Goal: Information Seeking & Learning: Check status

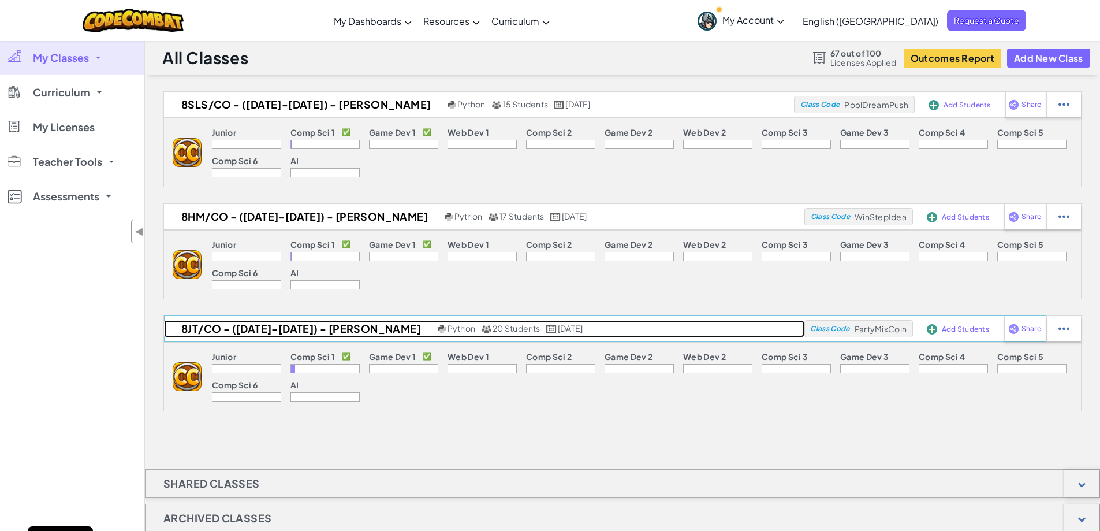
click at [344, 333] on h2 "8JT/Co - ([DATE]-[DATE]) - [PERSON_NAME]" at bounding box center [299, 328] width 271 height 17
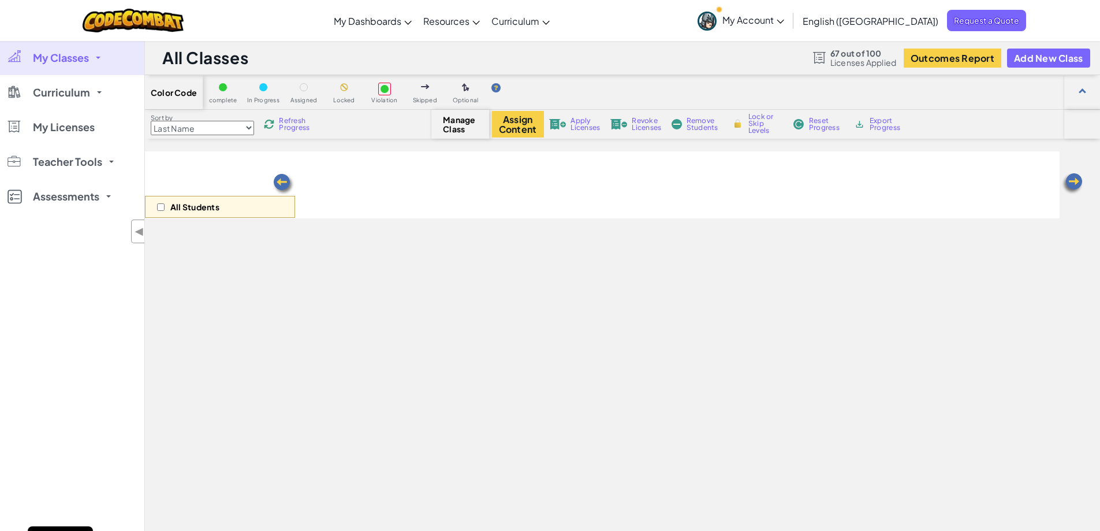
select select "560f1a9f22961295f9427742"
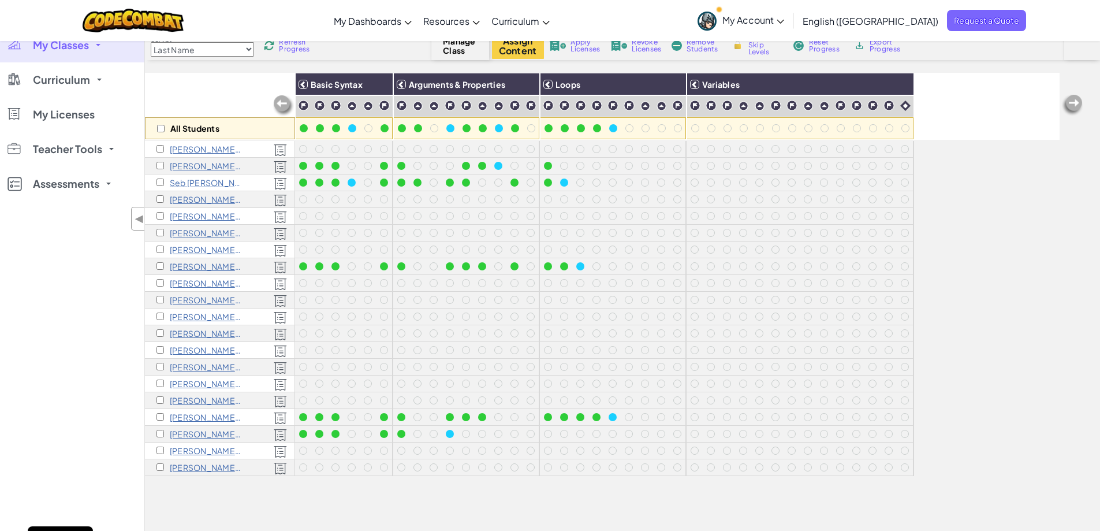
scroll to position [76, 0]
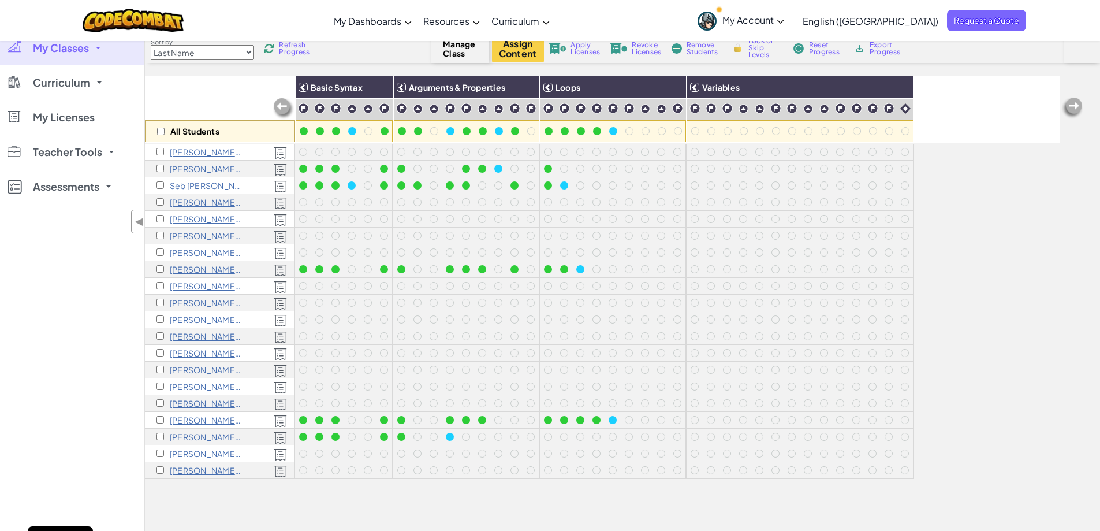
click at [59, 51] on span "My Classes" at bounding box center [61, 48] width 56 height 10
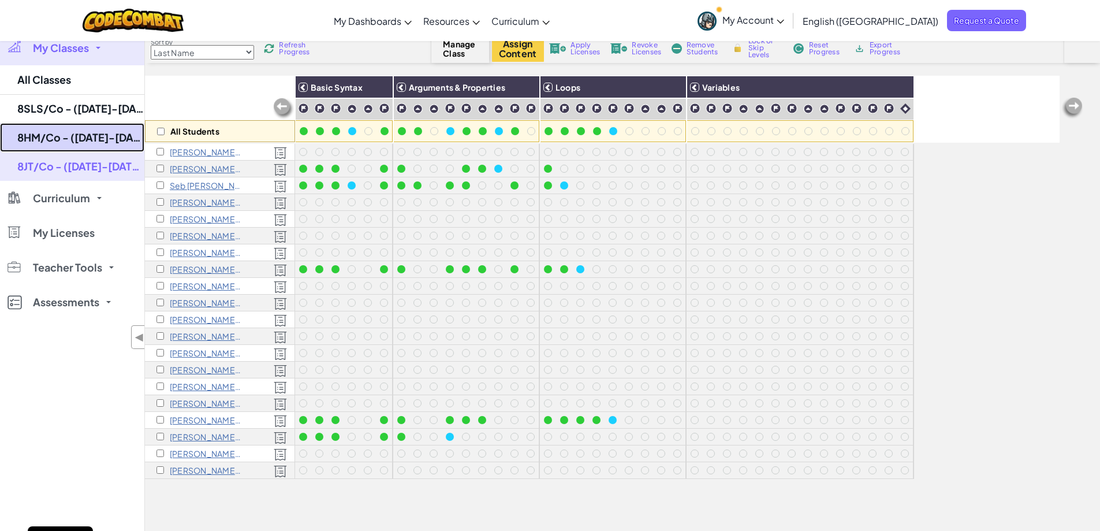
click at [54, 142] on link "8HM/Co - ([DATE]-[DATE]) - [PERSON_NAME]" at bounding box center [72, 137] width 144 height 29
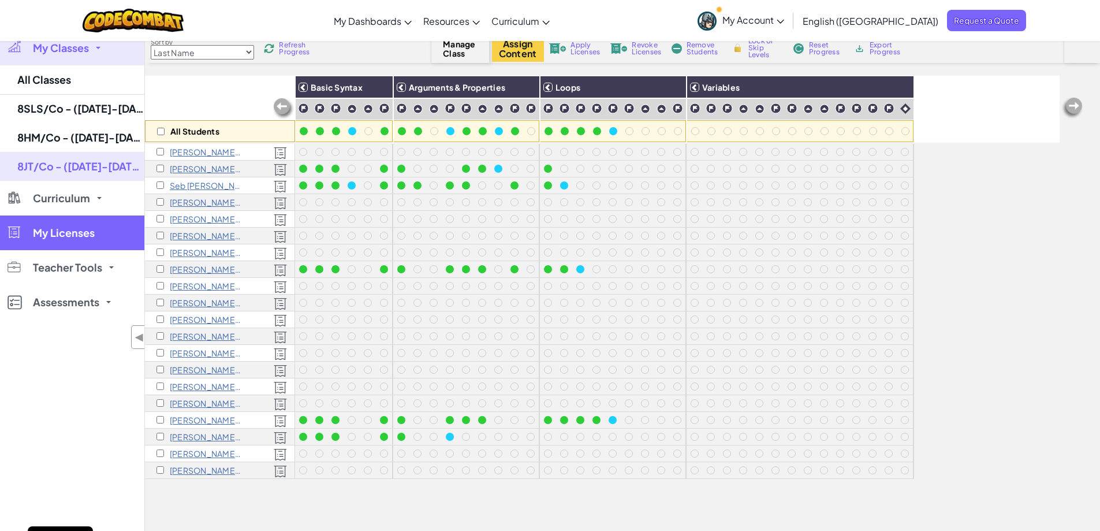
select select "560f1a9f22961295f9427742"
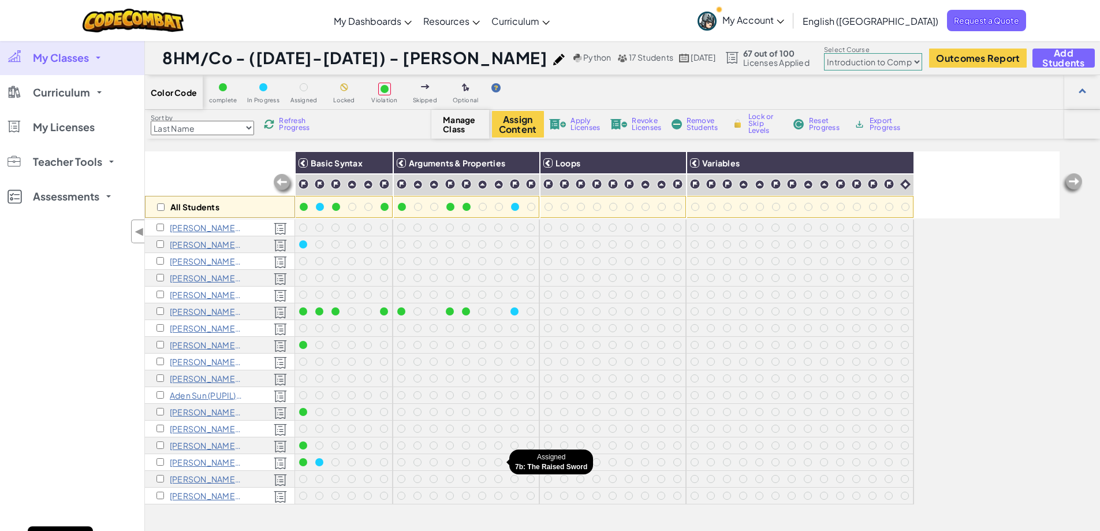
scroll to position [58, 0]
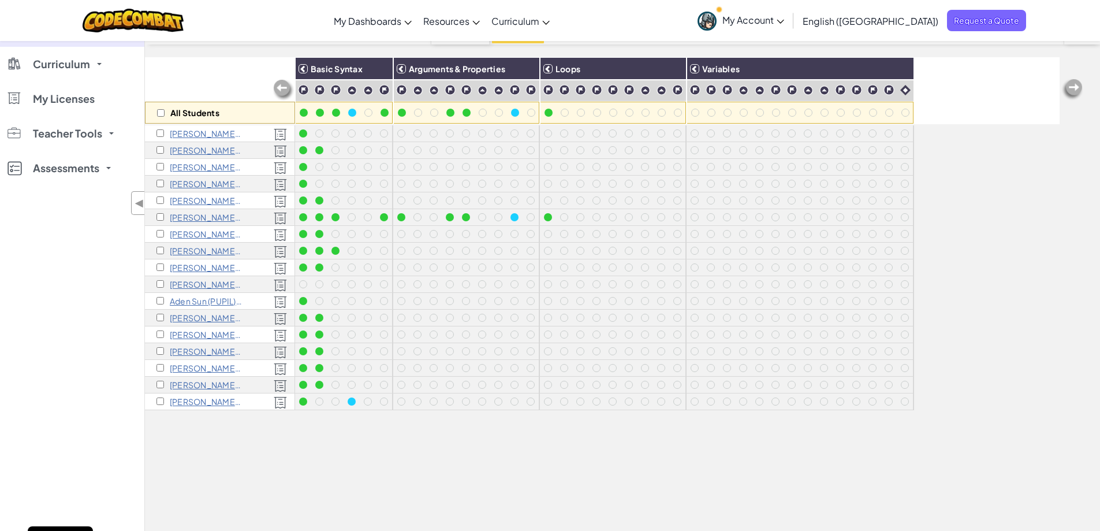
scroll to position [115, 0]
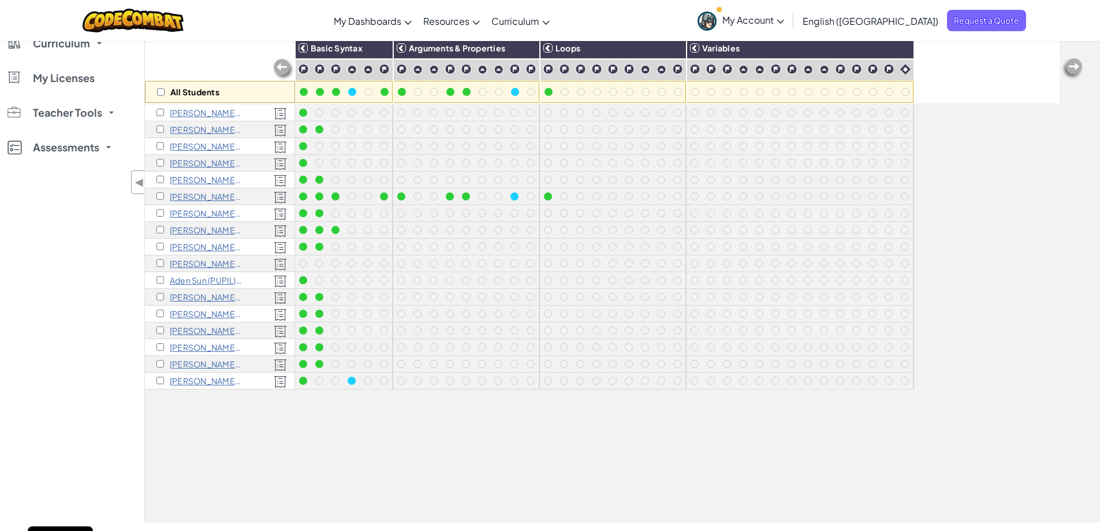
click at [292, 464] on div "All Students Basic Syntax Arguments & Properties Loops Variables [PERSON_NAME] …" at bounding box center [602, 272] width 915 height 473
